Goal: Transaction & Acquisition: Purchase product/service

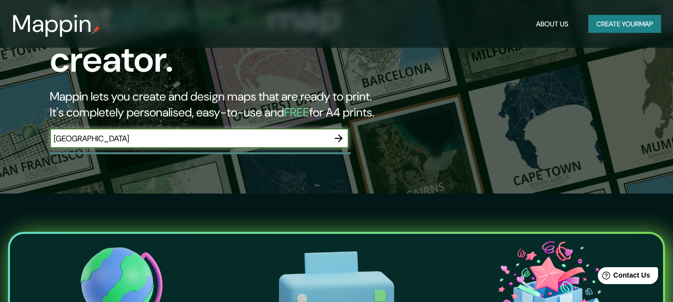
scroll to position [109, 0]
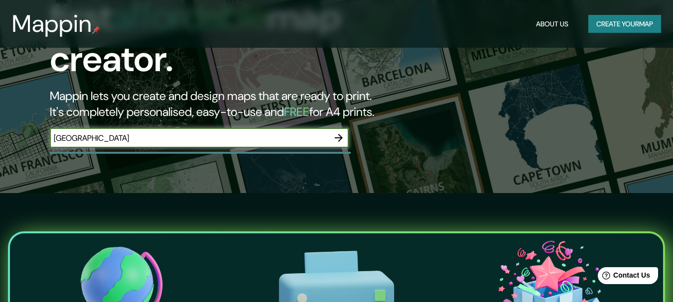
type input "[GEOGRAPHIC_DATA]"
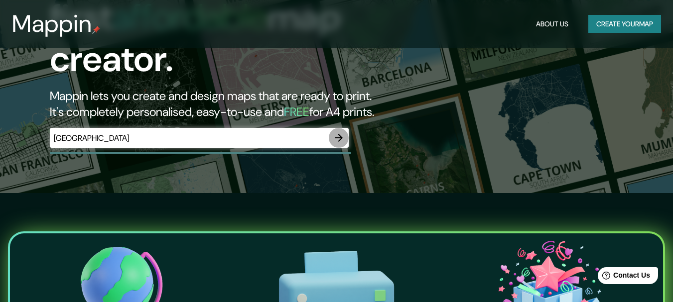
click at [339, 134] on icon "button" at bounding box center [339, 138] width 8 height 8
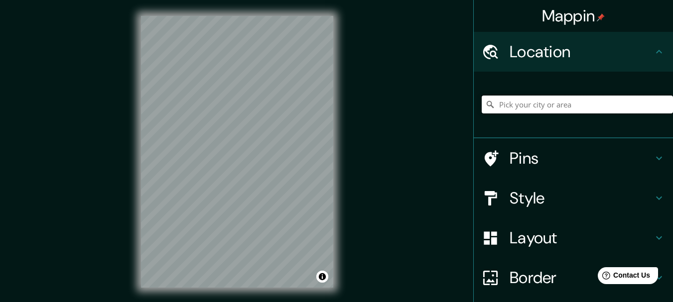
click at [527, 110] on input "Pick your city or area" at bounding box center [577, 105] width 191 height 18
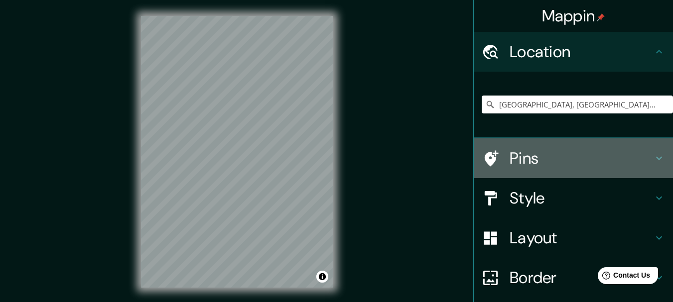
click at [548, 165] on h4 "Pins" at bounding box center [581, 158] width 143 height 20
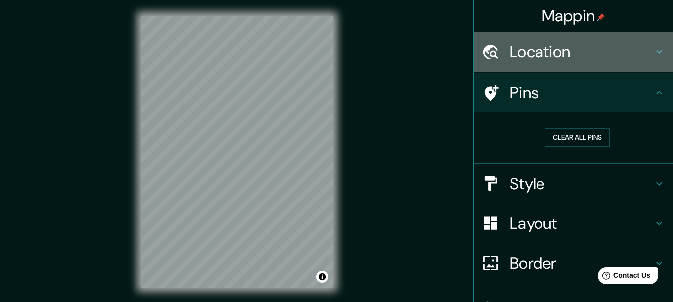
click at [552, 58] on h4 "Location" at bounding box center [581, 52] width 143 height 20
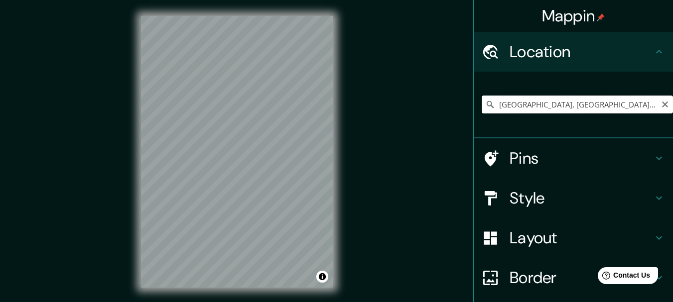
click at [637, 105] on input "[GEOGRAPHIC_DATA], [GEOGRAPHIC_DATA][PERSON_NAME], [GEOGRAPHIC_DATA]" at bounding box center [577, 105] width 191 height 18
click at [539, 186] on div "Style" at bounding box center [573, 198] width 199 height 40
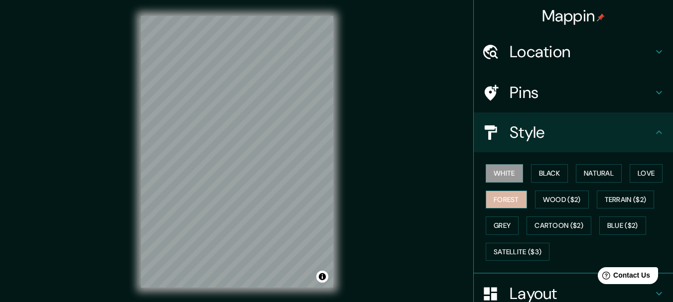
click at [486, 197] on button "Forest" at bounding box center [506, 200] width 41 height 18
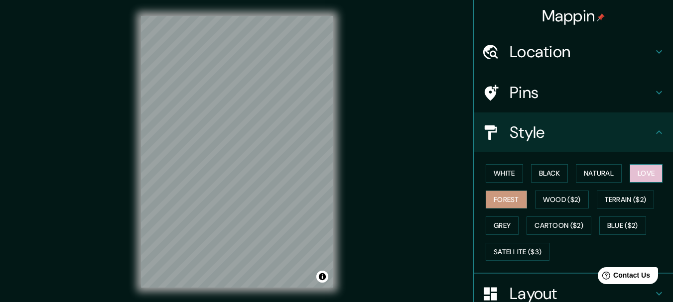
click at [655, 175] on button "Love" at bounding box center [646, 173] width 33 height 18
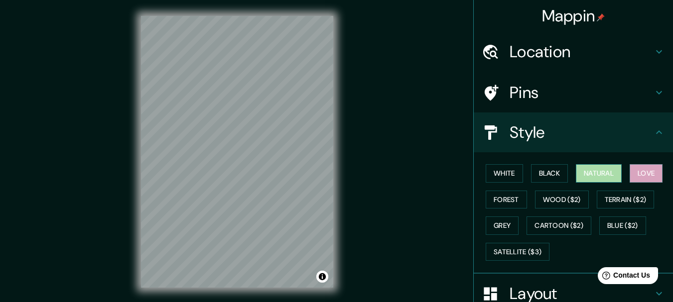
click at [607, 174] on button "Natural" at bounding box center [599, 173] width 46 height 18
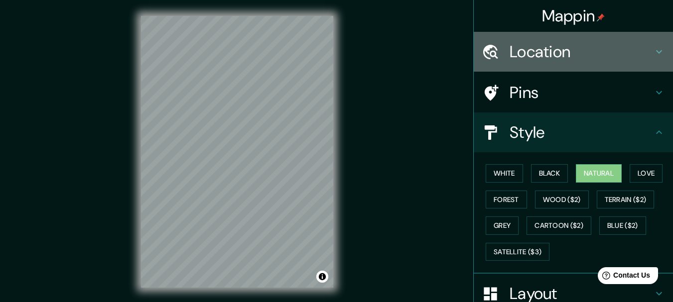
click at [530, 51] on h4 "Location" at bounding box center [581, 52] width 143 height 20
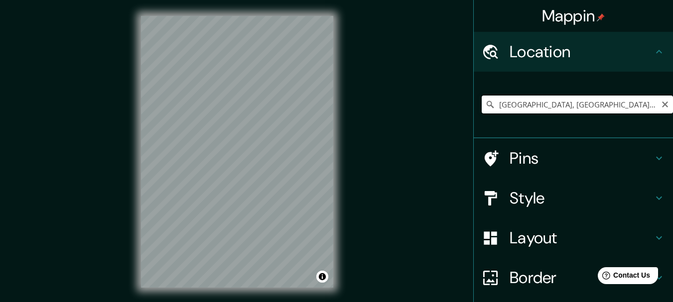
click at [535, 102] on input "[GEOGRAPHIC_DATA], [GEOGRAPHIC_DATA][PERSON_NAME], [GEOGRAPHIC_DATA]" at bounding box center [577, 105] width 191 height 18
type input "[GEOGRAPHIC_DATA]"
drag, startPoint x: 291, startPoint y: 110, endPoint x: 301, endPoint y: 155, distance: 46.4
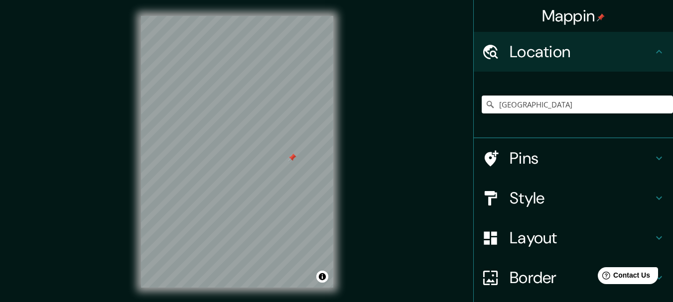
click at [296, 155] on div at bounding box center [292, 158] width 8 height 8
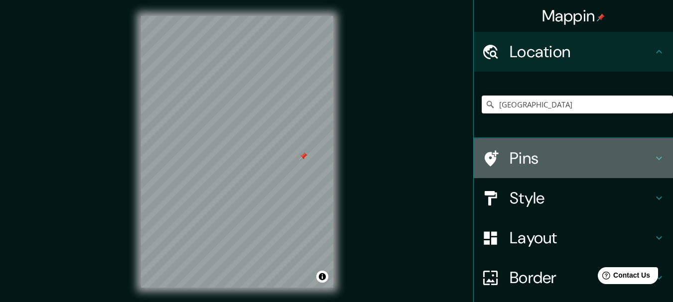
click at [532, 148] on h4 "Pins" at bounding box center [581, 158] width 143 height 20
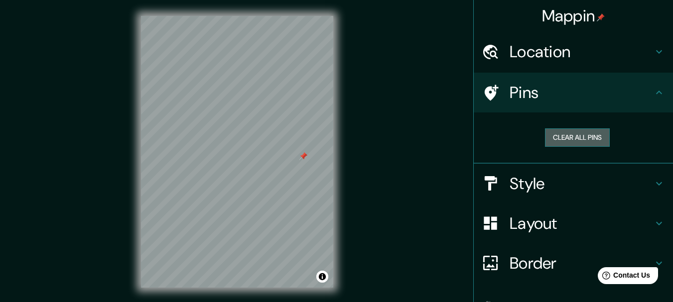
click at [573, 134] on button "Clear all pins" at bounding box center [577, 138] width 65 height 18
click at [360, 142] on div "Mappin Location [GEOGRAPHIC_DATA] [GEOGRAPHIC_DATA] [GEOGRAPHIC_DATA] [GEOGRAPH…" at bounding box center [336, 160] width 673 height 320
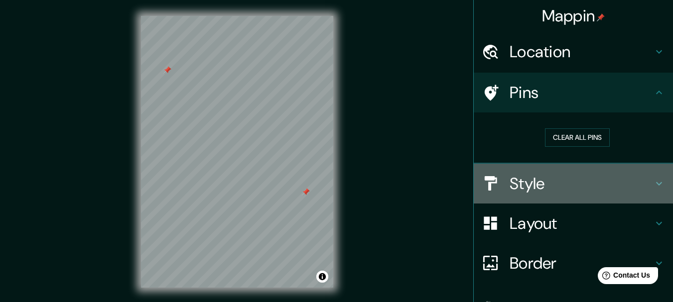
click at [534, 193] on h4 "Style" at bounding box center [581, 184] width 143 height 20
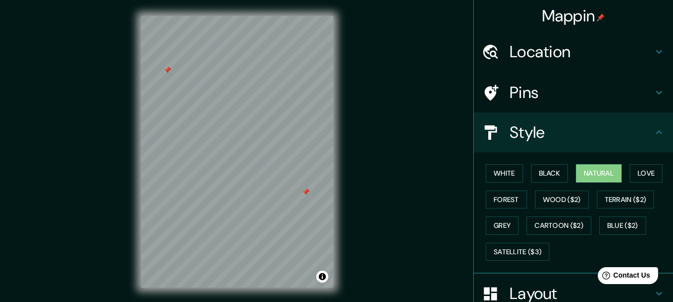
click at [500, 187] on div "White Black Natural Love Forest Wood ($2) Terrain ($2) Grey Cartoon ($2) Blue (…" at bounding box center [577, 212] width 191 height 105
click at [494, 174] on button "White" at bounding box center [504, 173] width 37 height 18
click at [564, 167] on div "White Black Natural Love Forest Wood ($2) Terrain ($2) Grey Cartoon ($2) Blue (…" at bounding box center [577, 212] width 191 height 105
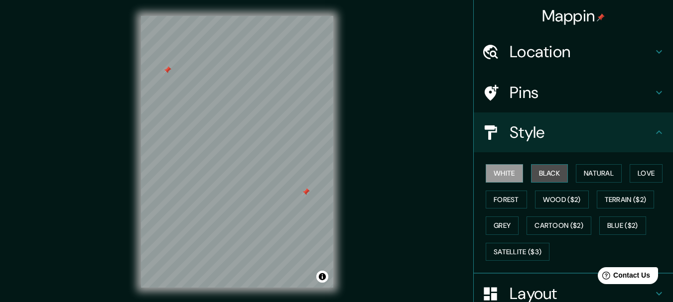
click at [552, 170] on button "Black" at bounding box center [549, 173] width 37 height 18
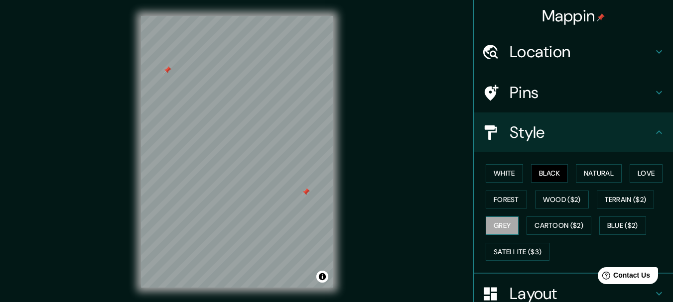
click at [499, 221] on button "Grey" at bounding box center [502, 226] width 33 height 18
click at [530, 292] on h4 "Layout" at bounding box center [581, 294] width 143 height 20
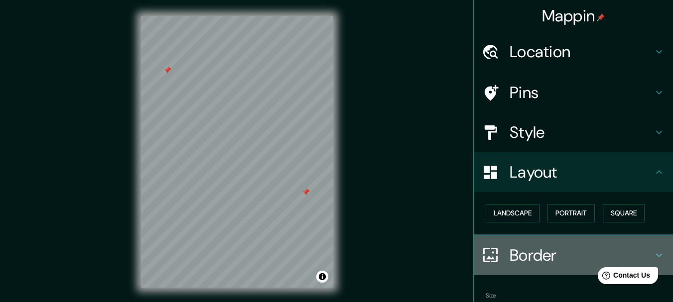
drag, startPoint x: 551, startPoint y: 255, endPoint x: 580, endPoint y: 255, distance: 29.4
click at [580, 255] on h4 "Border" at bounding box center [581, 256] width 143 height 20
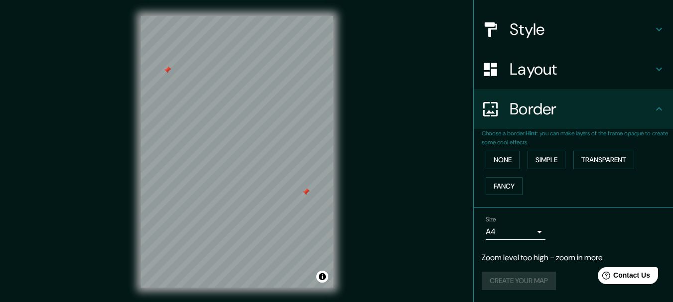
scroll to position [17, 0]
